Goal: Task Accomplishment & Management: Use online tool/utility

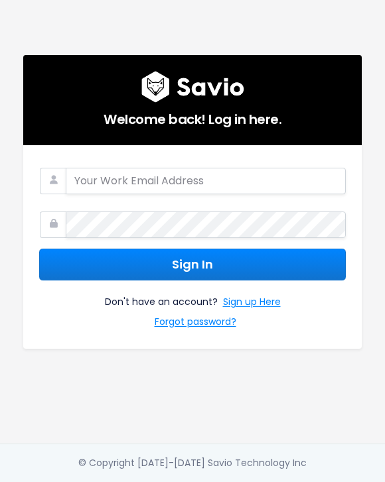
type input "ch@memberful.com"
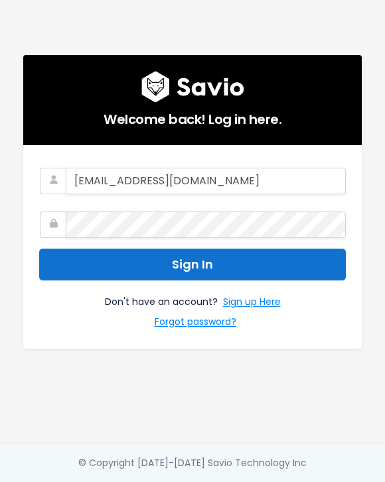
click at [198, 257] on button "Sign In" at bounding box center [192, 265] width 307 height 33
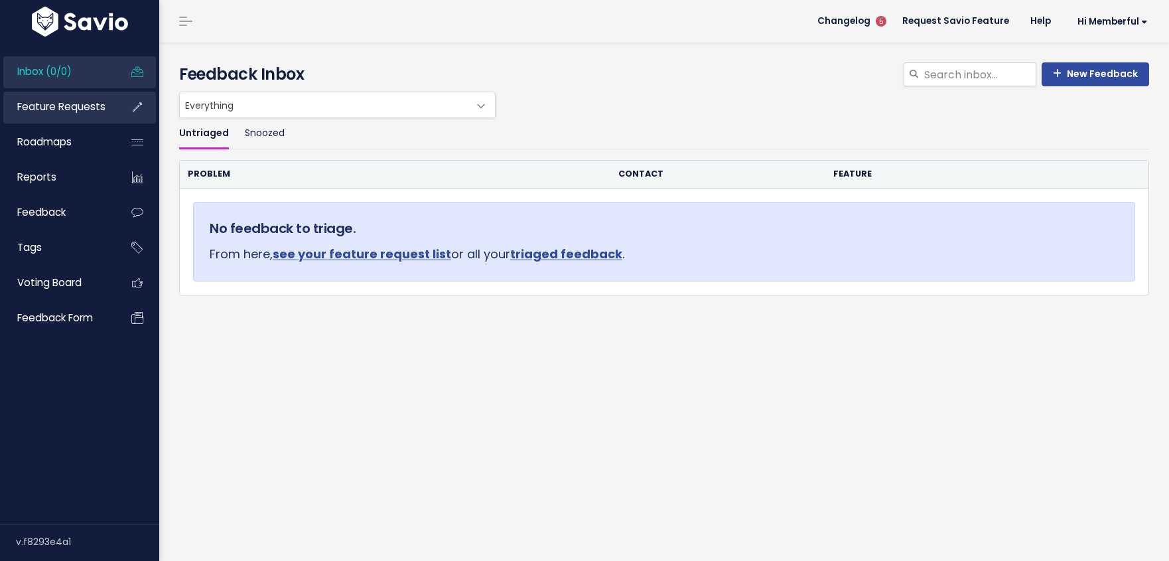
click at [70, 110] on span "Feature Requests" at bounding box center [61, 107] width 88 height 14
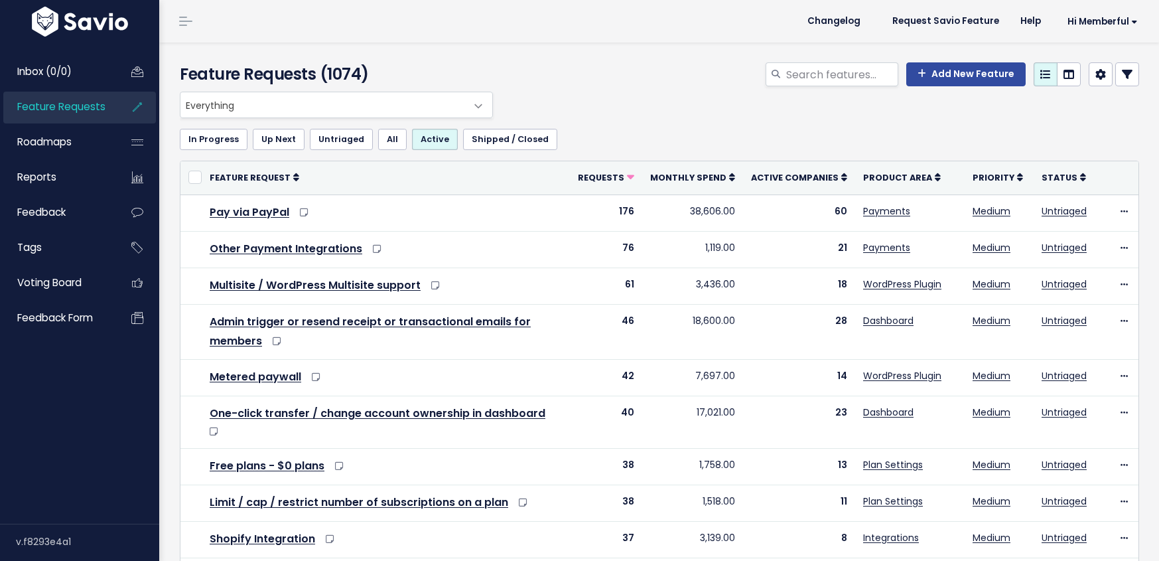
click at [292, 101] on span "Everything" at bounding box center [323, 104] width 285 height 25
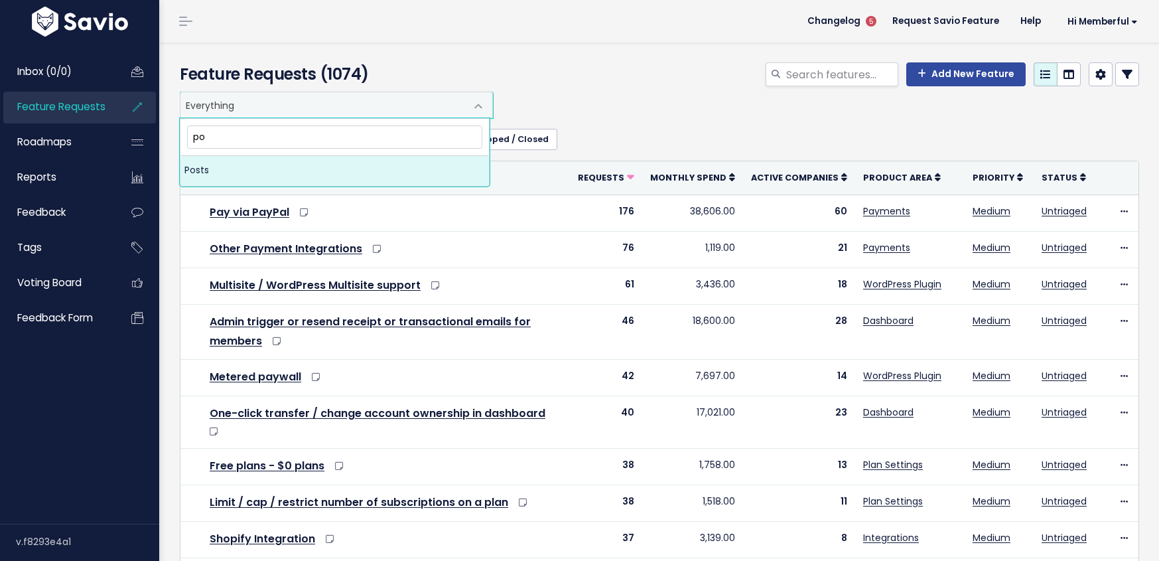
type input "p"
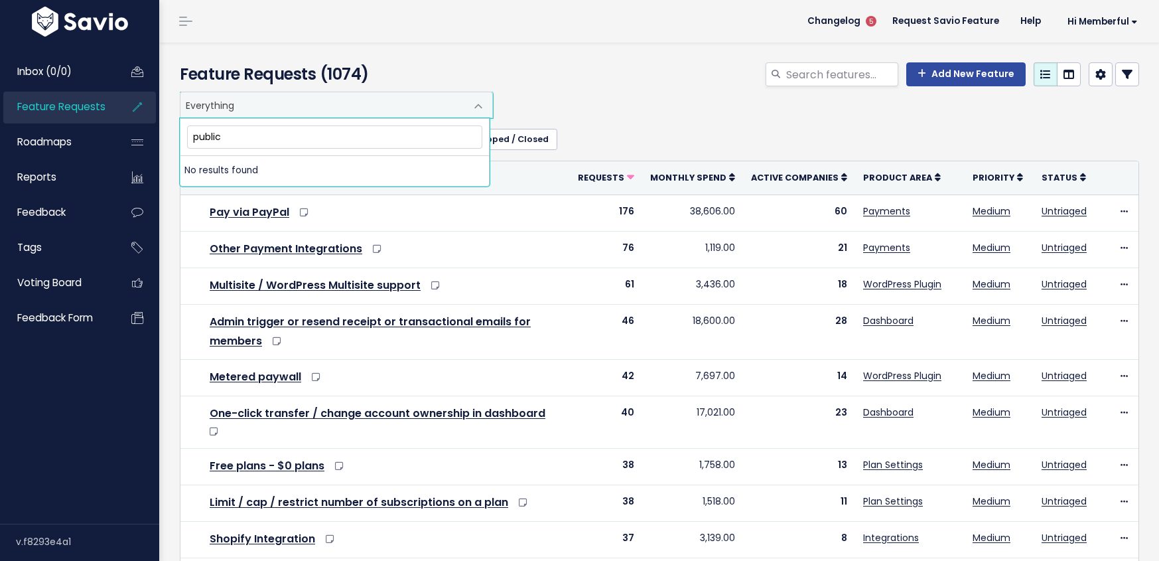
click at [242, 137] on input "public" at bounding box center [334, 136] width 295 height 23
click at [206, 139] on input "public" at bounding box center [334, 136] width 295 height 23
type input "paypal"
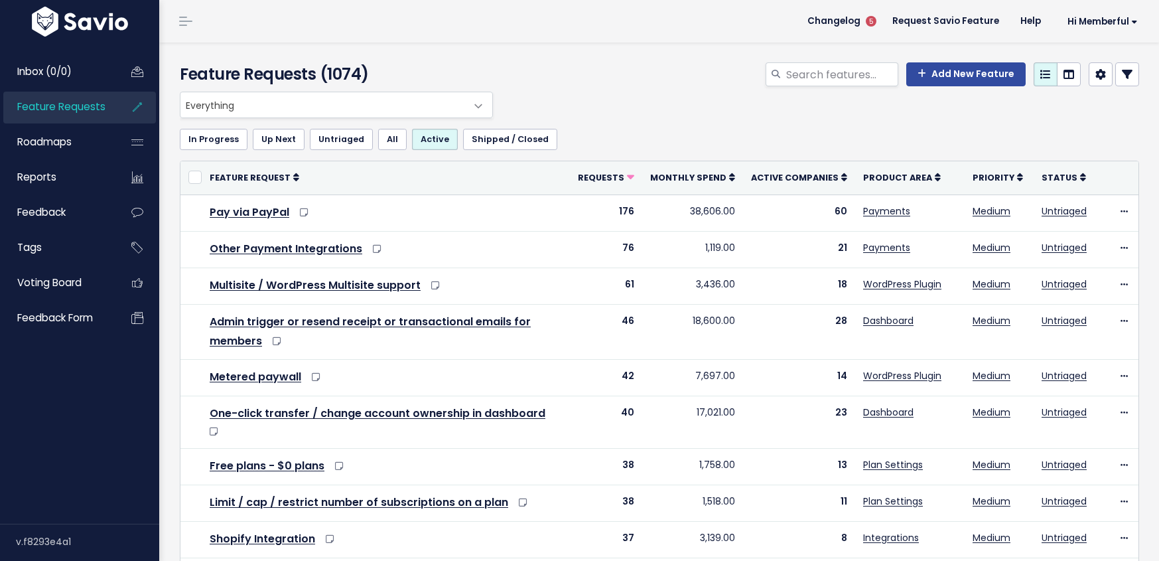
click at [673, 66] on div "Add New Feature" at bounding box center [823, 76] width 654 height 29
click at [807, 73] on input "search" at bounding box center [841, 74] width 113 height 24
type input "posts public"
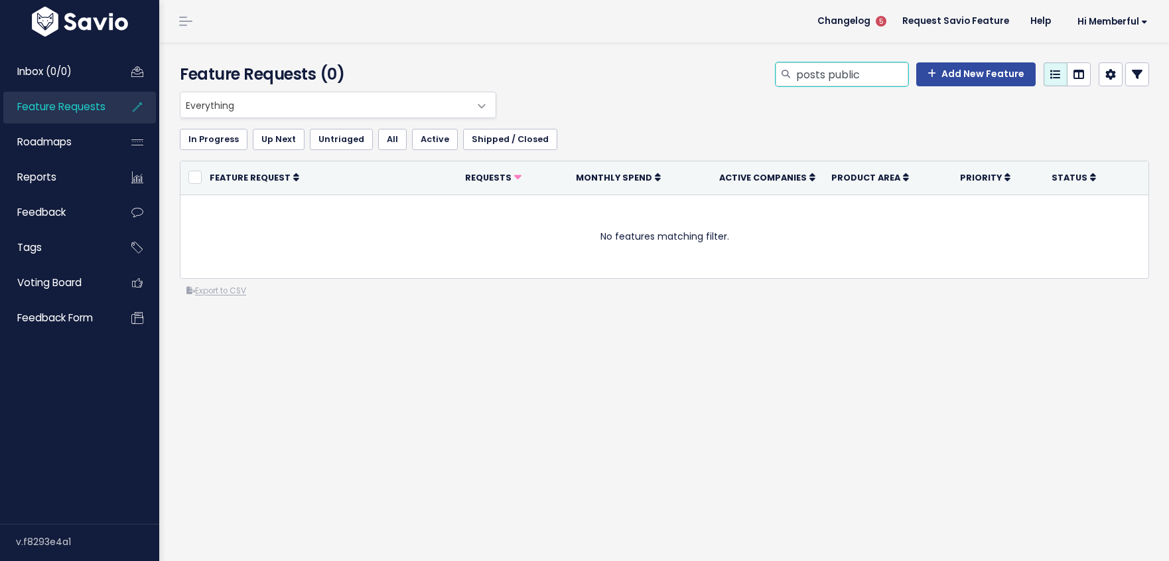
click at [828, 75] on input "posts public" at bounding box center [851, 74] width 113 height 24
type input "posts free"
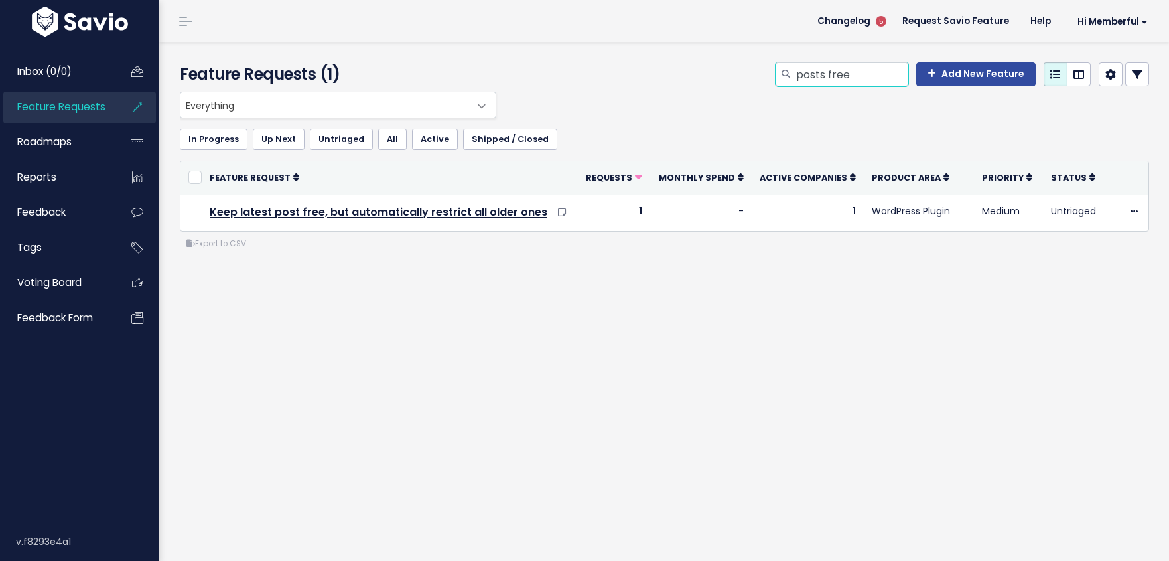
click at [828, 76] on input "posts free" at bounding box center [851, 74] width 113 height 24
type input "posts"
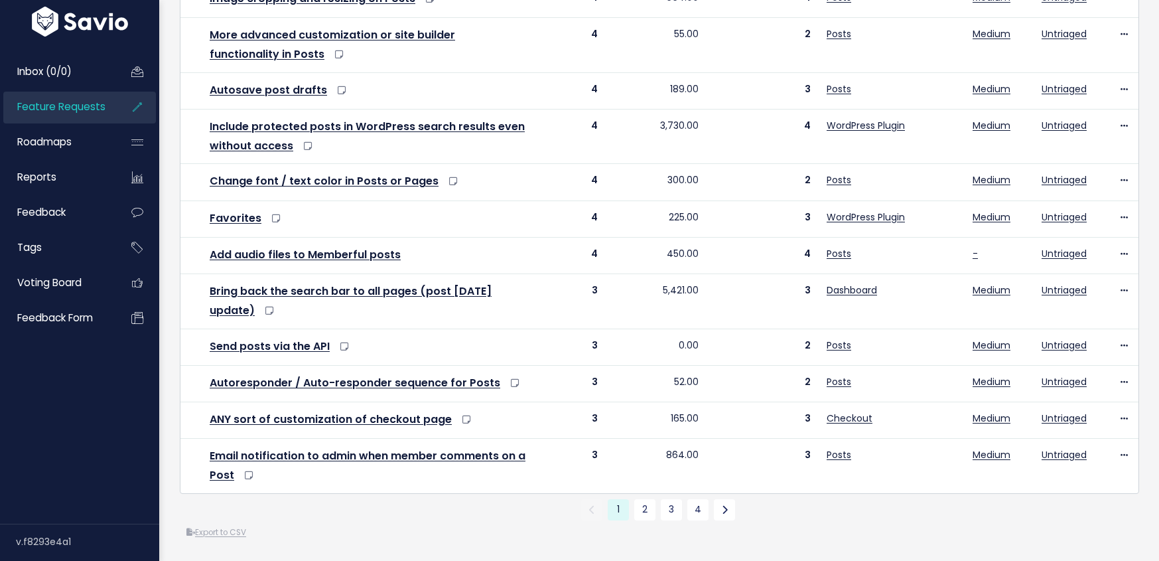
scroll to position [563, 0]
